Goal: Register for event/course

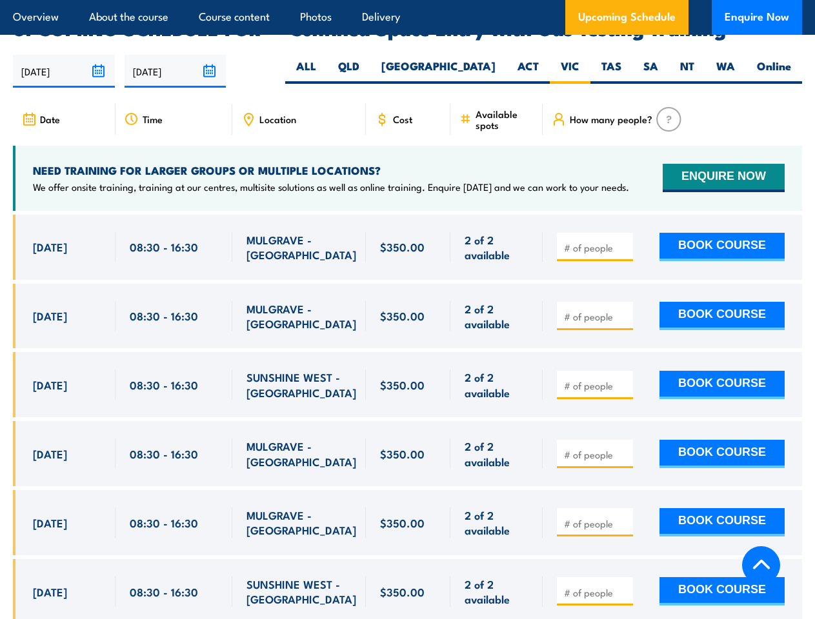
scroll to position [2338, 0]
click at [407, 0] on article "Overview About the course Course content Photos Delivery Upcoming Schedule Enqu…" at bounding box center [407, 17] width 789 height 35
click at [64, 55] on input "[DATE]" at bounding box center [64, 71] width 102 height 33
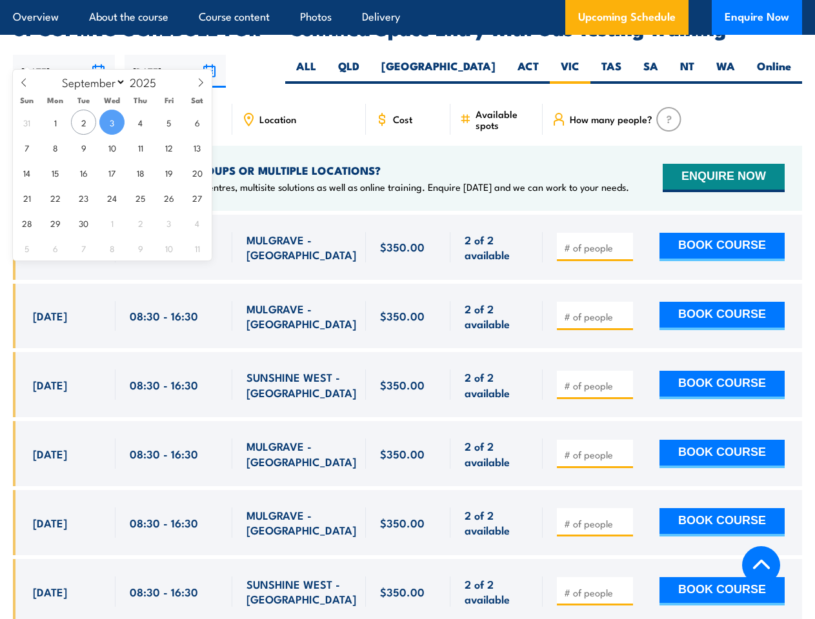
click at [175, 55] on input "[DATE]" at bounding box center [176, 71] width 102 height 33
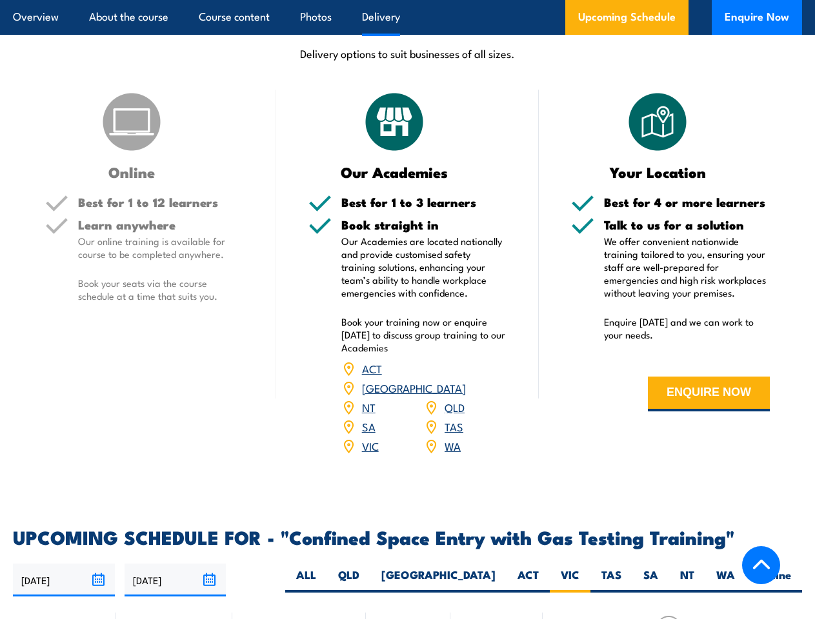
scroll to position [1828, 0]
click at [407, 0] on article "Overview About the course Course content Photos Delivery Upcoming Schedule Enqu…" at bounding box center [407, 17] width 789 height 35
click at [64, 564] on input "[DATE]" at bounding box center [64, 580] width 102 height 33
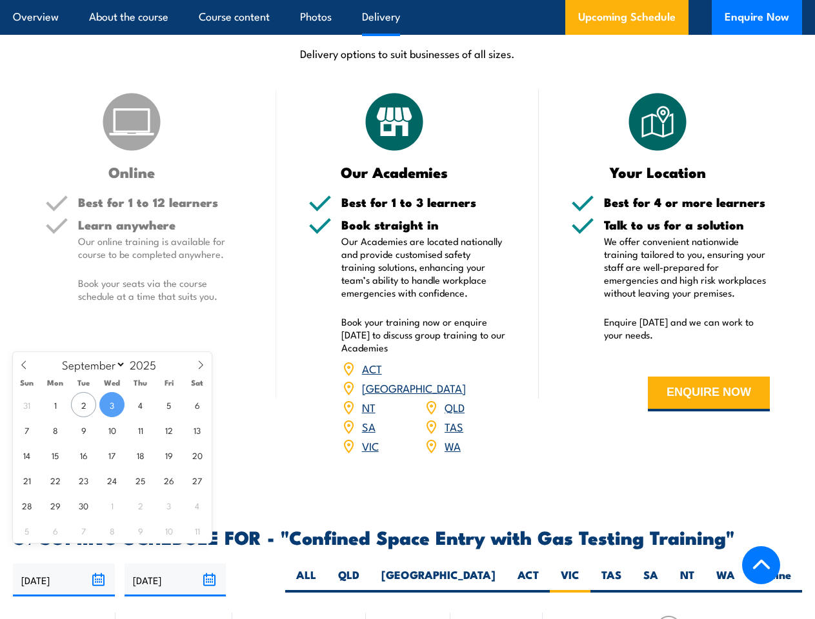
click at [175, 564] on input "[DATE]" at bounding box center [176, 580] width 102 height 33
